Goal: Understand process/instructions: Learn how to perform a task or action

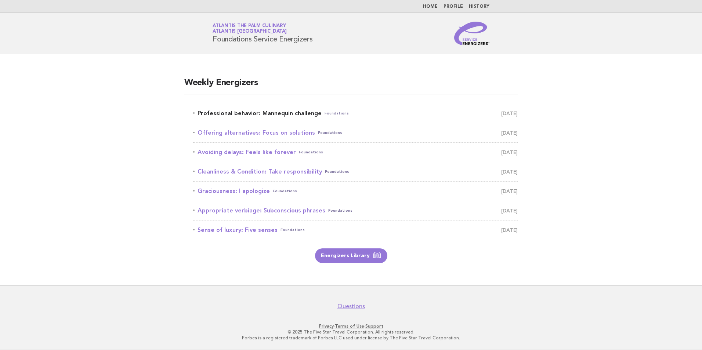
click at [291, 112] on link "Professional behavior: Mannequin challenge Foundations September 5" at bounding box center [355, 113] width 325 height 10
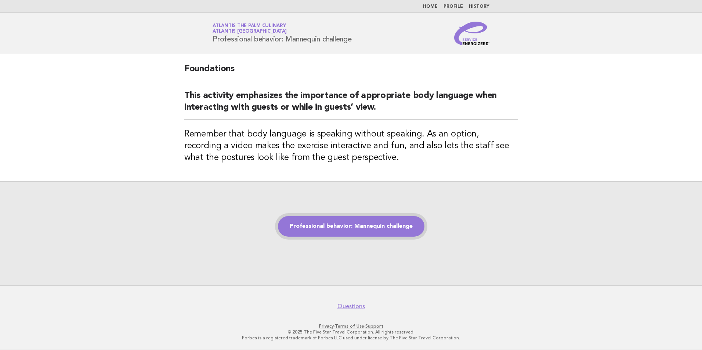
click at [330, 225] on link "Professional behavior: Mannequin challenge" at bounding box center [351, 226] width 147 height 21
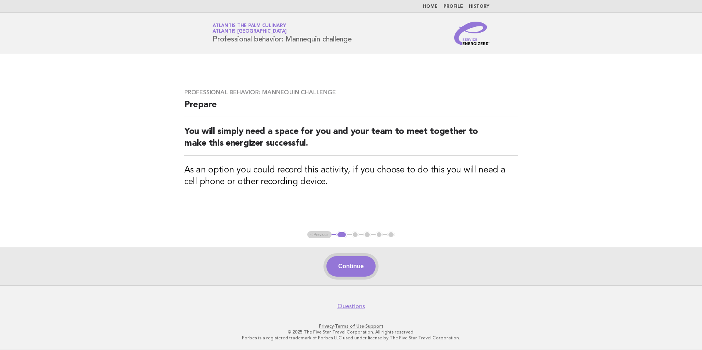
click at [356, 262] on button "Continue" at bounding box center [350, 266] width 49 height 21
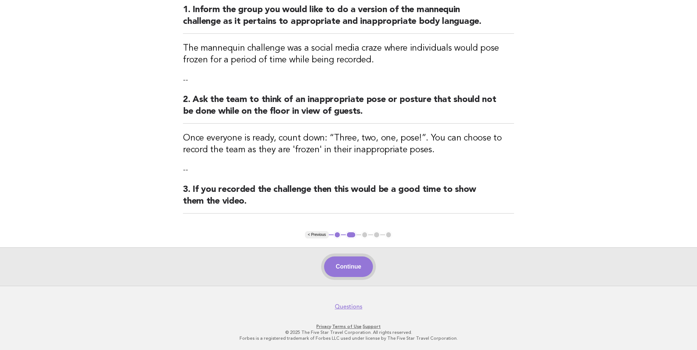
click at [349, 265] on button "Continue" at bounding box center [348, 267] width 49 height 21
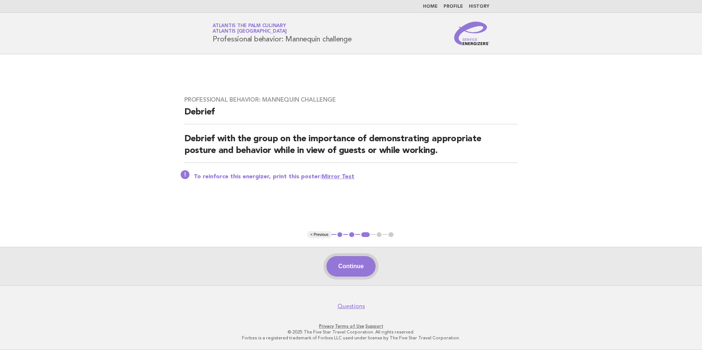
click at [359, 266] on button "Continue" at bounding box center [350, 266] width 49 height 21
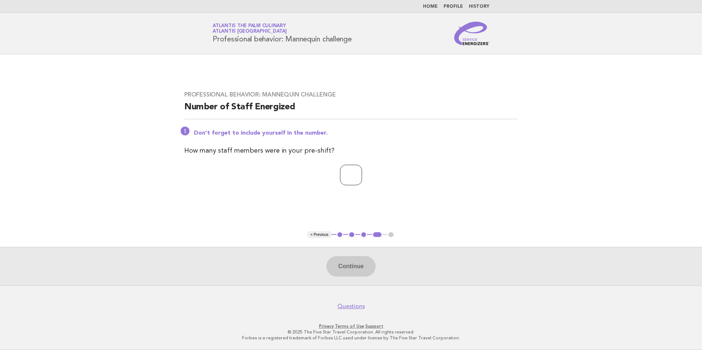
click at [347, 167] on input "number" at bounding box center [351, 175] width 22 height 21
type input "**"
click at [350, 274] on button "Continue" at bounding box center [350, 266] width 49 height 21
